Goal: Complete application form

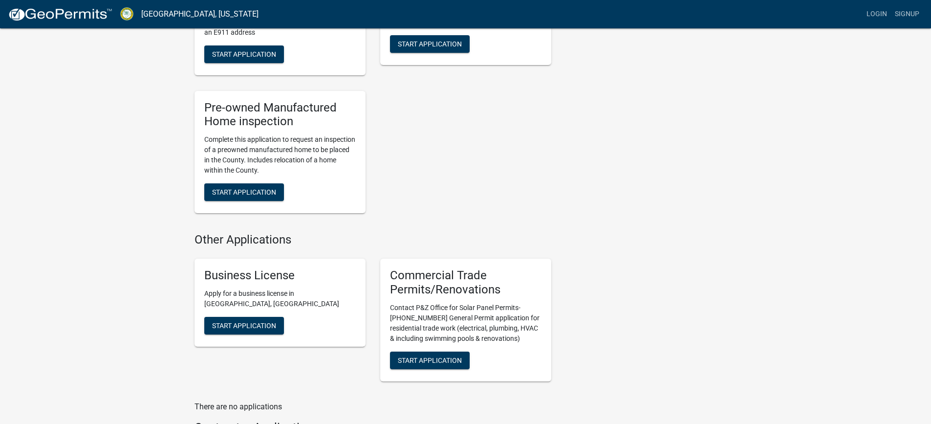
scroll to position [831, 0]
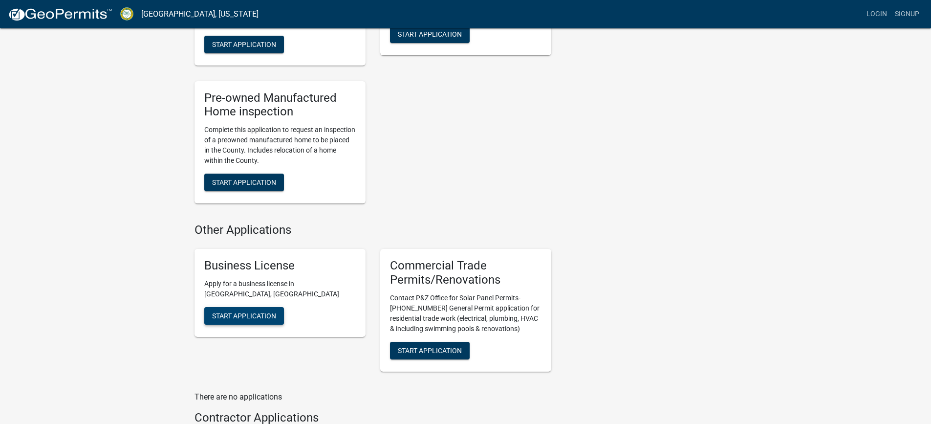
click at [219, 319] on span "Start Application" at bounding box center [244, 315] width 64 height 8
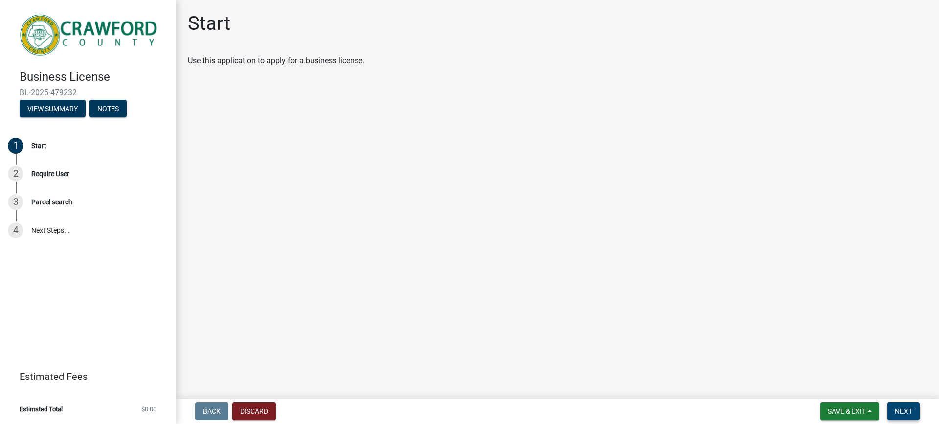
click at [905, 412] on span "Next" at bounding box center [903, 411] width 17 height 8
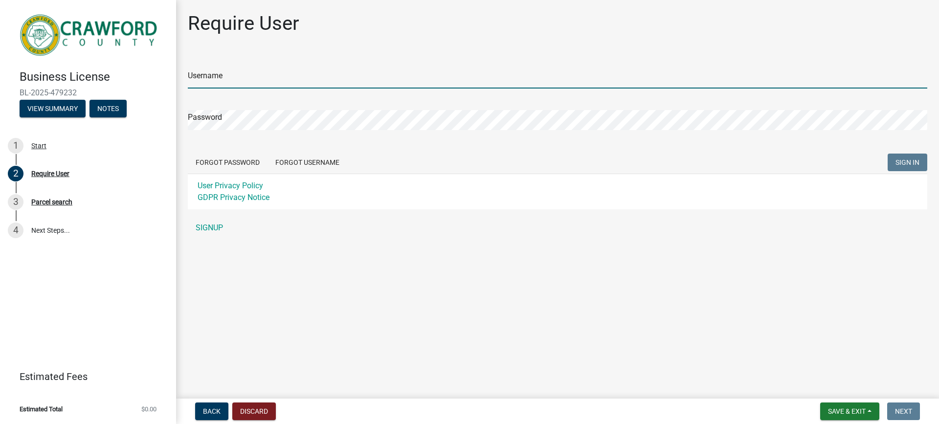
type input "TLICPXTX"
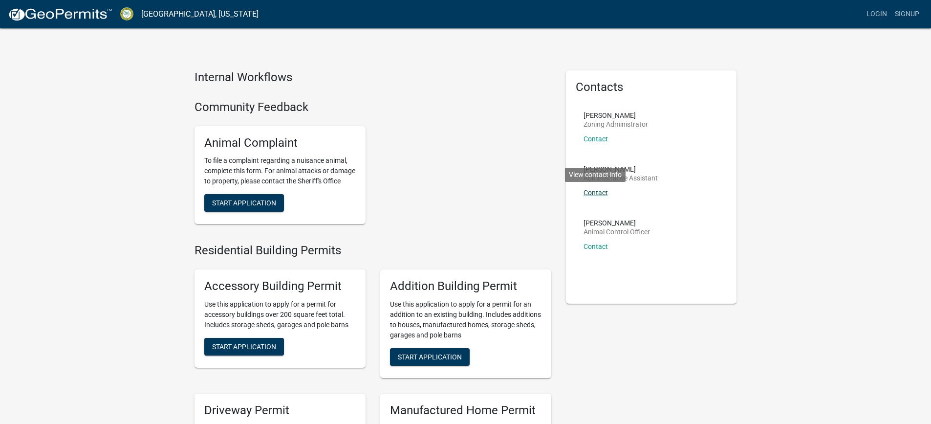
click at [597, 190] on link "Contact" at bounding box center [596, 193] width 24 height 8
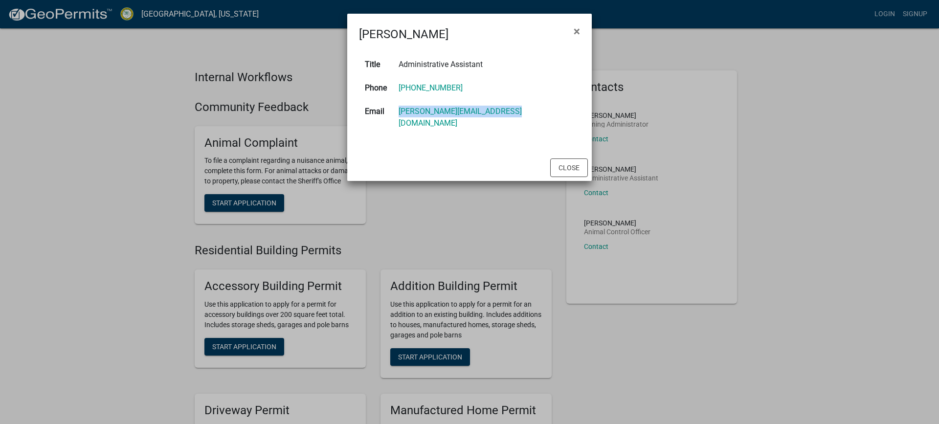
drag, startPoint x: 524, startPoint y: 113, endPoint x: 385, endPoint y: 114, distance: 138.9
click at [385, 114] on tr "Email [PERSON_NAME][EMAIL_ADDRESS][DOMAIN_NAME]" at bounding box center [469, 117] width 221 height 35
copy tr "[PERSON_NAME][EMAIL_ADDRESS][DOMAIN_NAME]"
click at [581, 33] on button "×" at bounding box center [577, 31] width 22 height 27
